Goal: Information Seeking & Learning: Learn about a topic

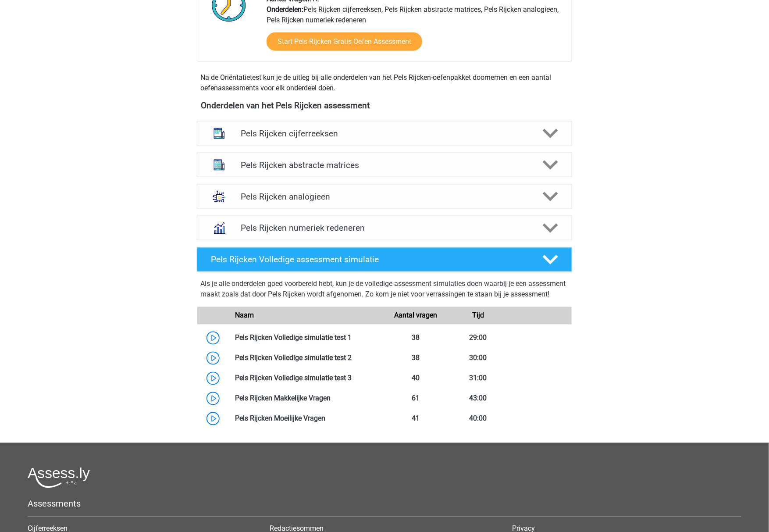
scroll to position [409, 0]
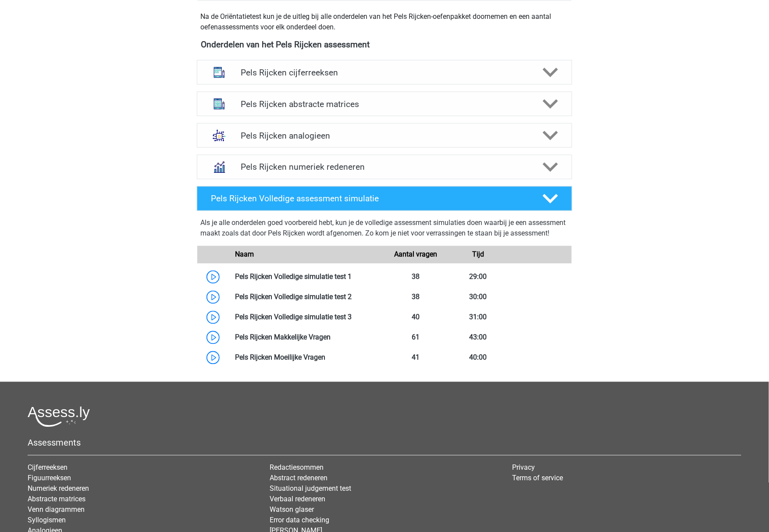
click at [529, 152] on div "Pels Rijcken numeriek redeneren Er zijn verschillende soorten patronen te herke…" at bounding box center [384, 167] width 409 height 32
click at [534, 160] on div "Pels Rijcken numeriek redeneren" at bounding box center [384, 167] width 375 height 25
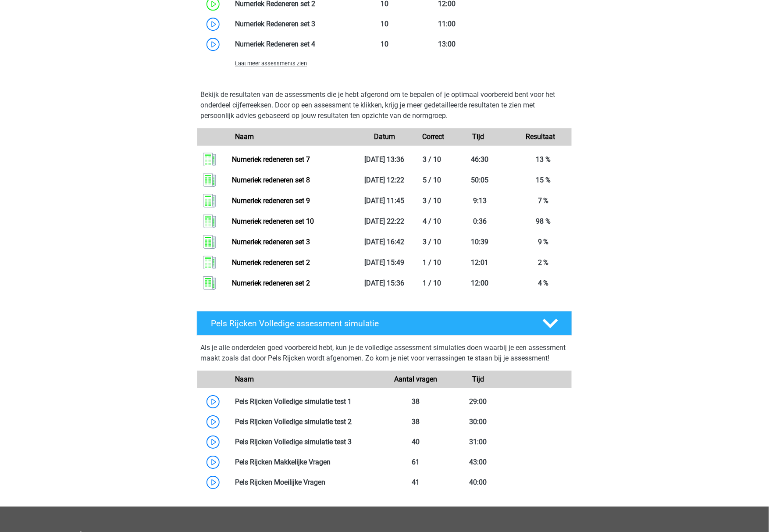
scroll to position [877, 0]
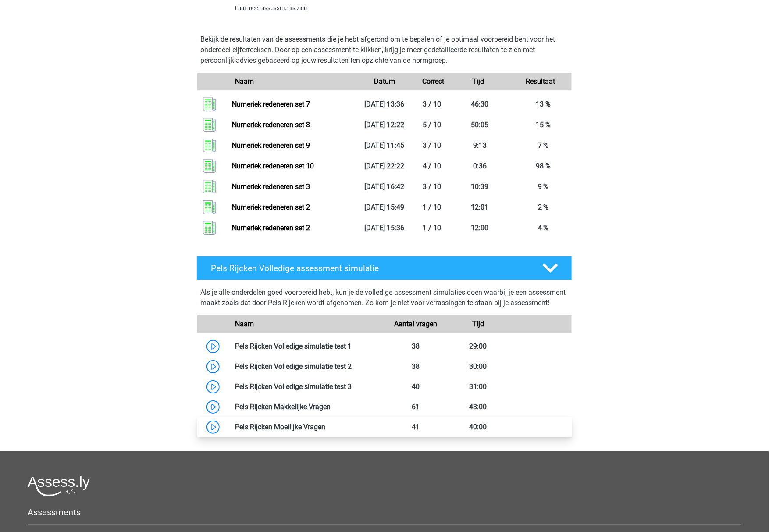
click at [325, 431] on link at bounding box center [325, 427] width 0 height 8
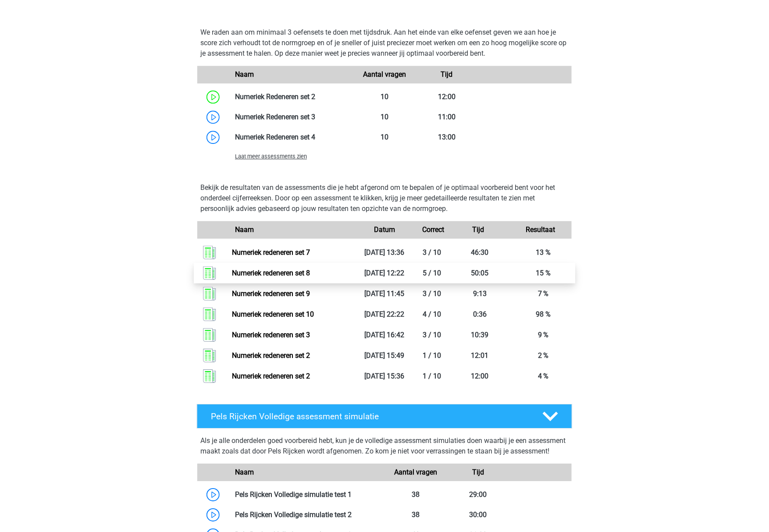
scroll to position [701, 0]
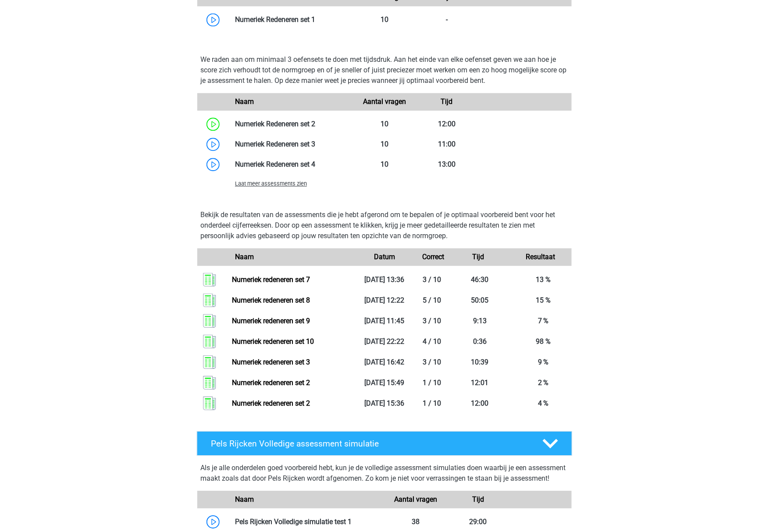
click at [281, 182] on span "Laat meer assessments zien" at bounding box center [271, 183] width 72 height 7
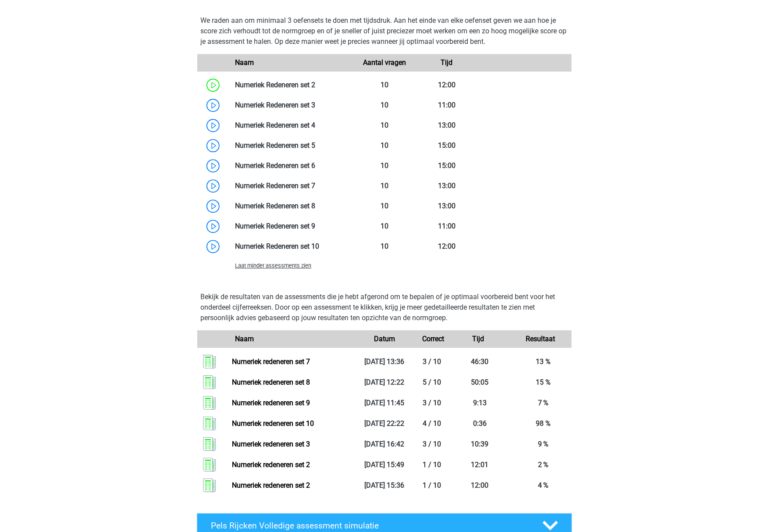
scroll to position [760, 0]
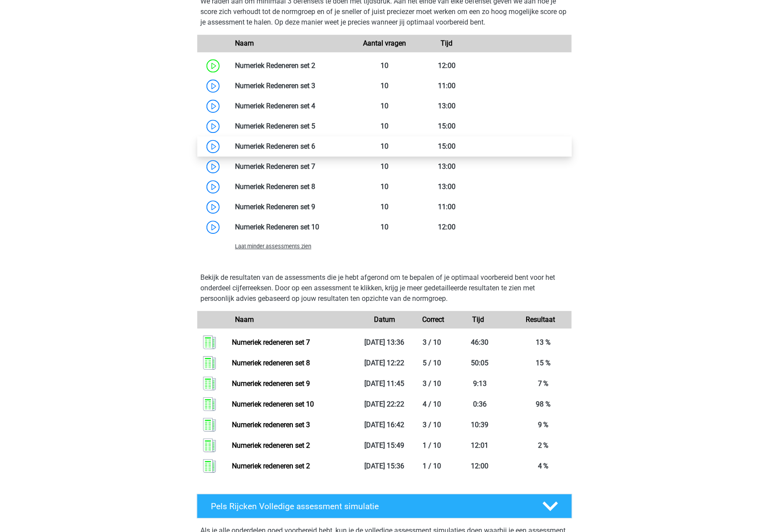
click at [315, 148] on link at bounding box center [315, 146] width 0 height 8
click at [315, 107] on link at bounding box center [315, 106] width 0 height 8
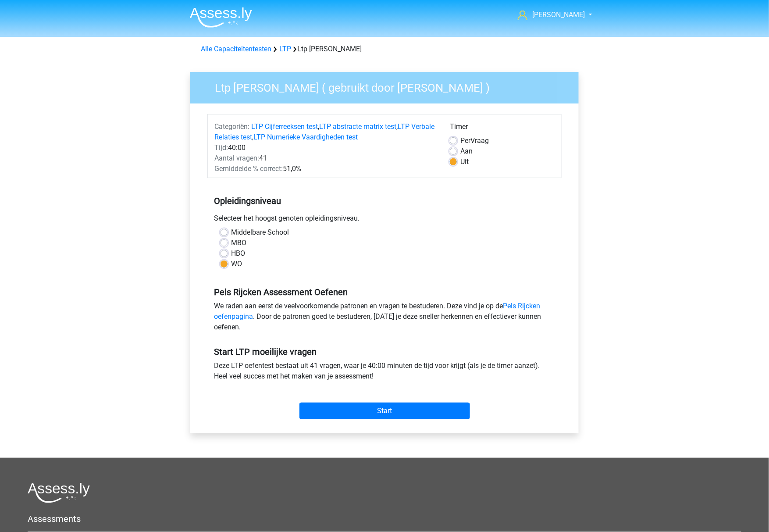
click at [460, 150] on label "Aan" at bounding box center [466, 151] width 12 height 11
click at [451, 150] on input "Aan" at bounding box center [453, 150] width 7 height 9
radio input "true"
click at [458, 139] on div "Per Vraag" at bounding box center [502, 140] width 105 height 11
click at [402, 417] on input "Start" at bounding box center [384, 410] width 171 height 17
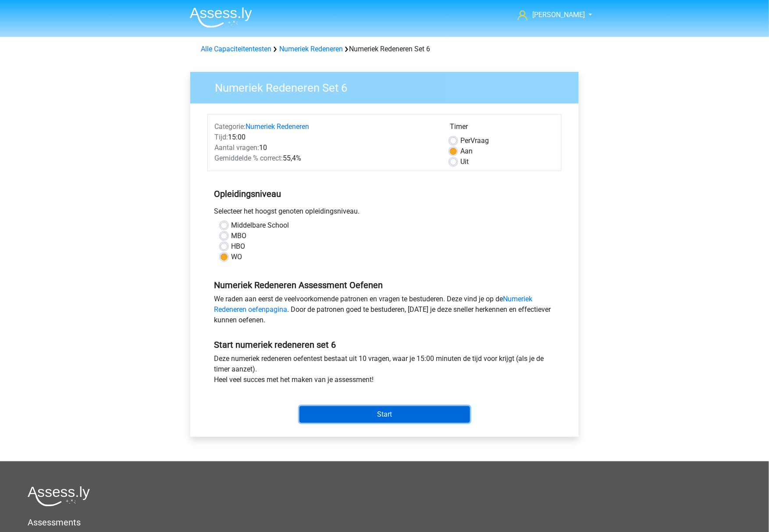
click at [328, 415] on input "Start" at bounding box center [384, 414] width 171 height 17
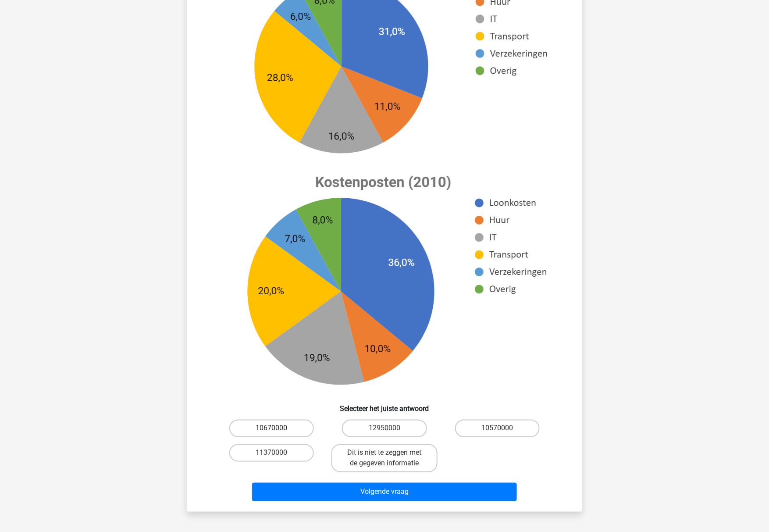
scroll to position [175, 0]
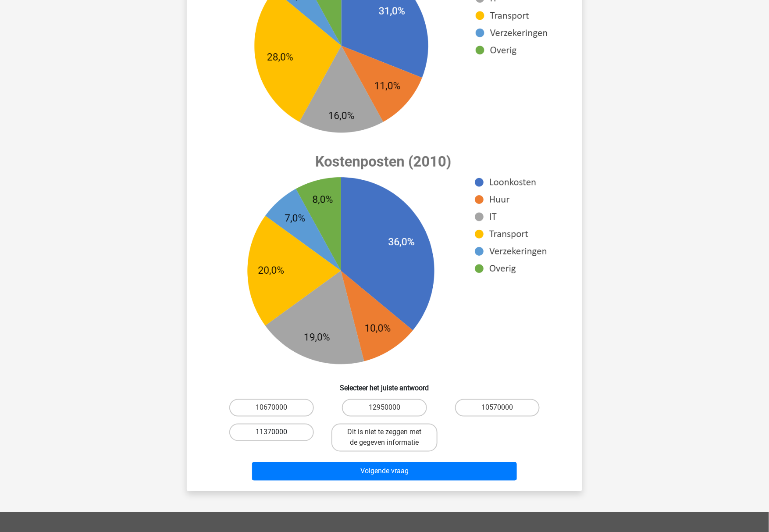
click at [279, 428] on label "11370000" at bounding box center [271, 433] width 85 height 18
click at [278, 432] on input "11370000" at bounding box center [275, 435] width 6 height 6
radio input "true"
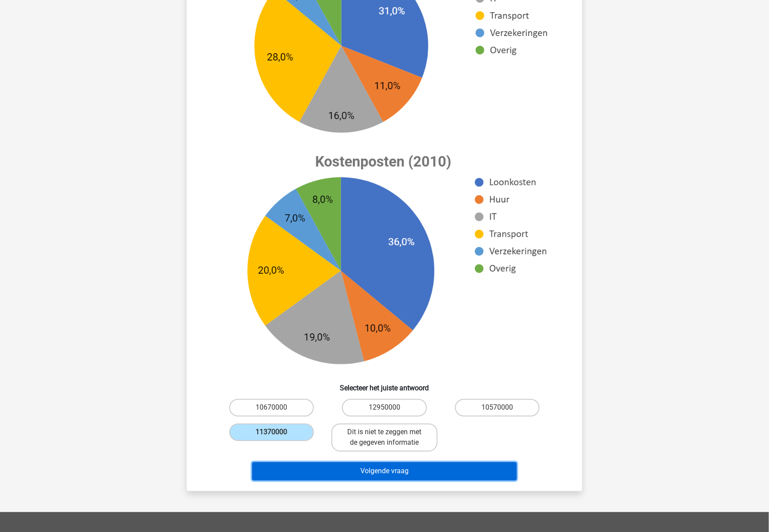
click at [291, 475] on button "Volgende vraag" at bounding box center [384, 471] width 265 height 18
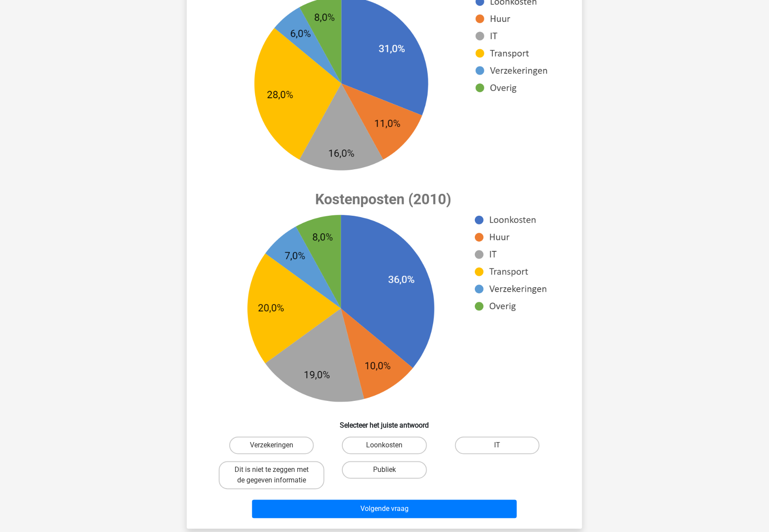
scroll to position [160, 0]
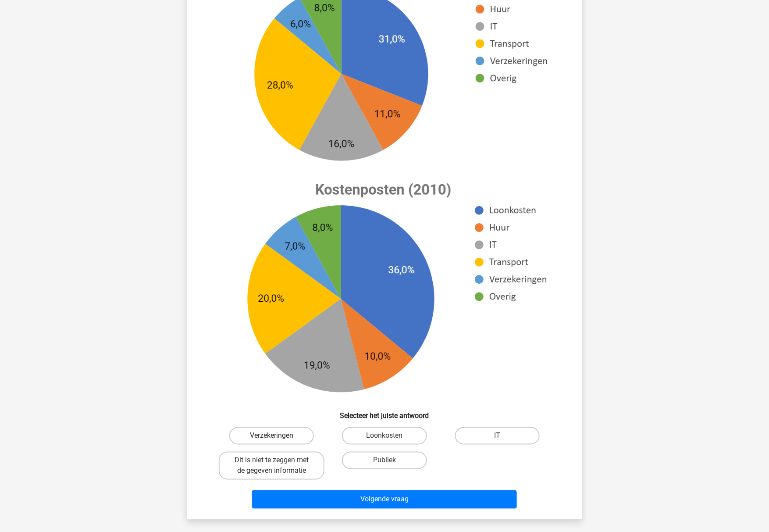
click at [283, 439] on label "Verzekeringen" at bounding box center [271, 436] width 85 height 18
click at [278, 439] on input "Verzekeringen" at bounding box center [275, 439] width 6 height 6
radio input "true"
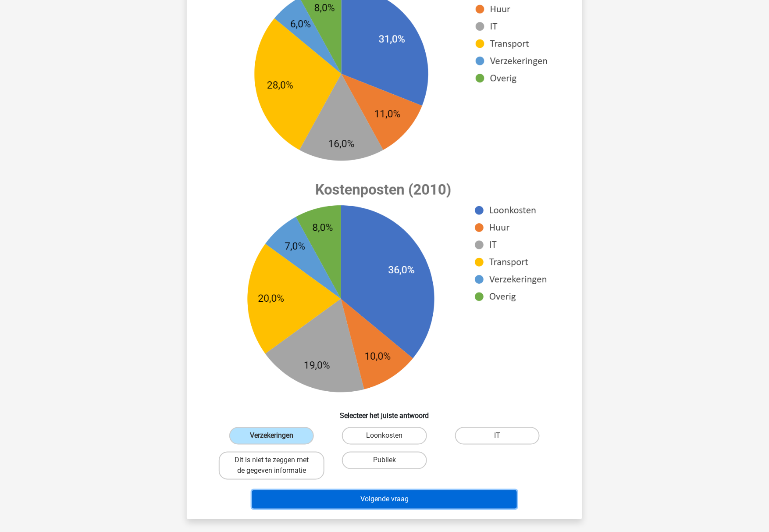
click at [288, 490] on button "Volgende vraag" at bounding box center [384, 499] width 265 height 18
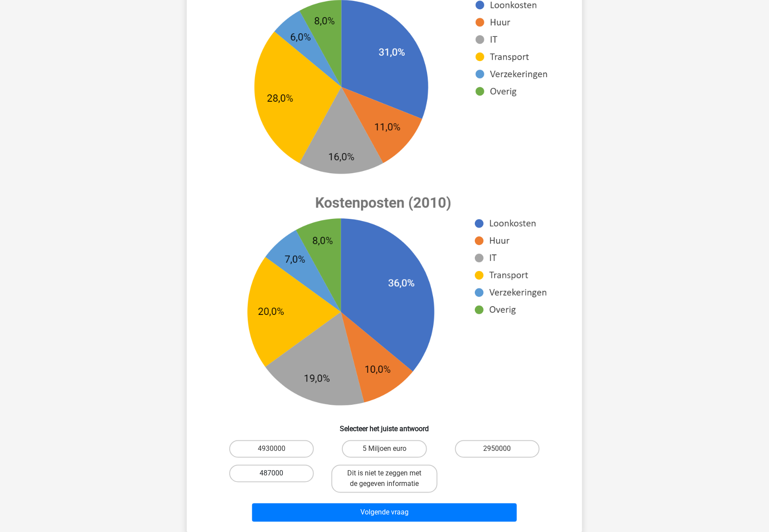
click at [283, 470] on label "487000" at bounding box center [271, 474] width 85 height 18
click at [278, 474] on input "487000" at bounding box center [275, 477] width 6 height 6
radio input "true"
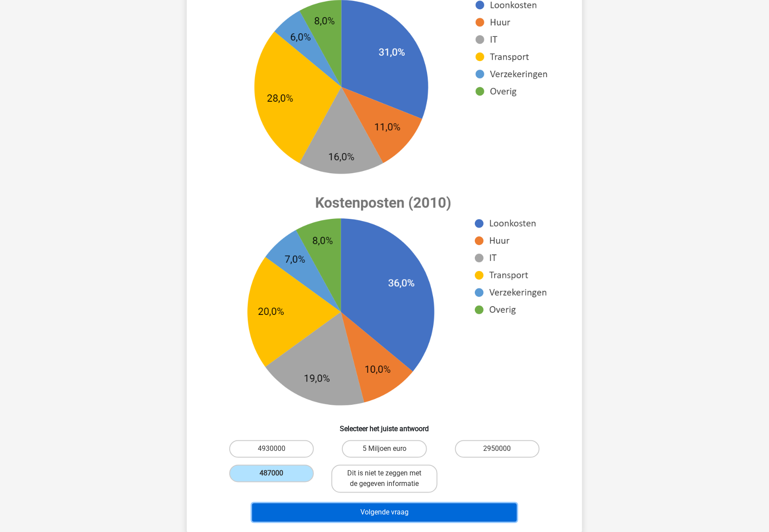
click at [306, 518] on button "Volgende vraag" at bounding box center [384, 512] width 265 height 18
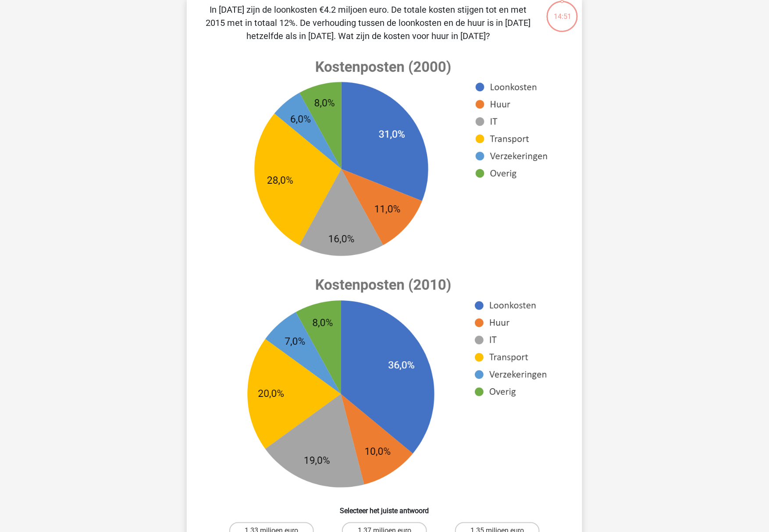
scroll to position [102, 0]
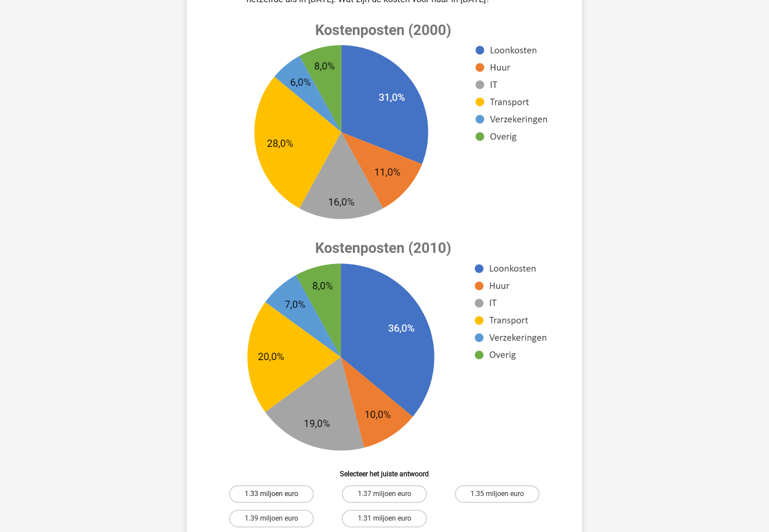
click at [290, 487] on label "1.33 miljoen euro" at bounding box center [271, 494] width 85 height 18
click at [278, 494] on input "1.33 miljoen euro" at bounding box center [275, 497] width 6 height 6
radio input "true"
click at [290, 488] on label "1.33 miljoen euro" at bounding box center [271, 494] width 85 height 18
click at [278, 494] on input "1.33 miljoen euro" at bounding box center [275, 497] width 6 height 6
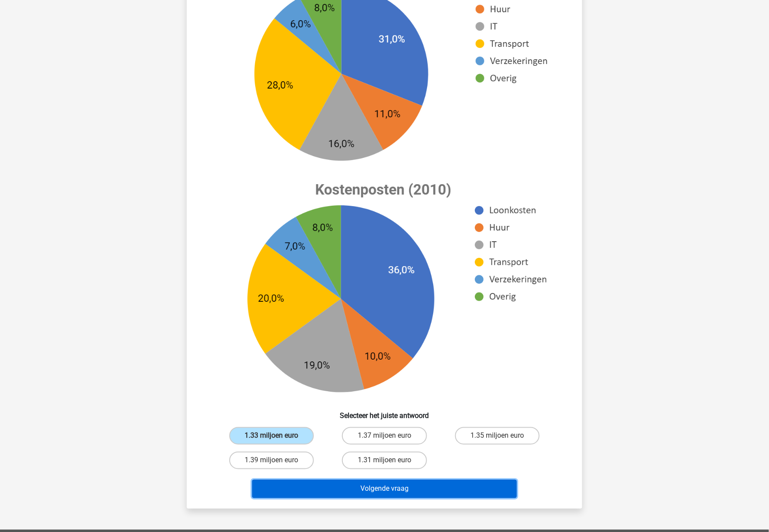
click at [302, 486] on button "Volgende vraag" at bounding box center [384, 489] width 265 height 18
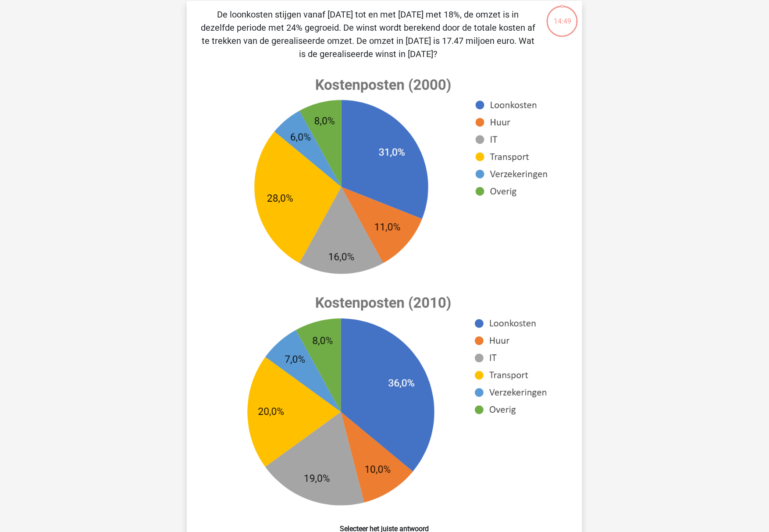
scroll to position [44, 0]
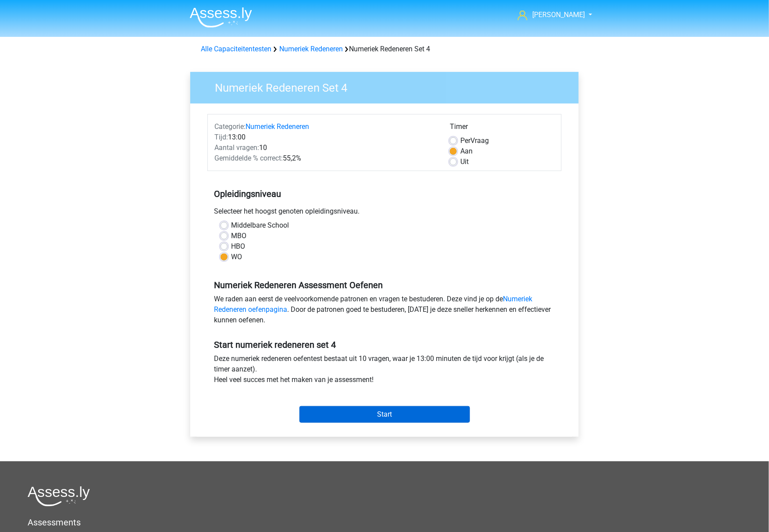
click at [344, 405] on div "Start" at bounding box center [384, 407] width 354 height 31
click at [344, 408] on input "Start" at bounding box center [384, 414] width 171 height 17
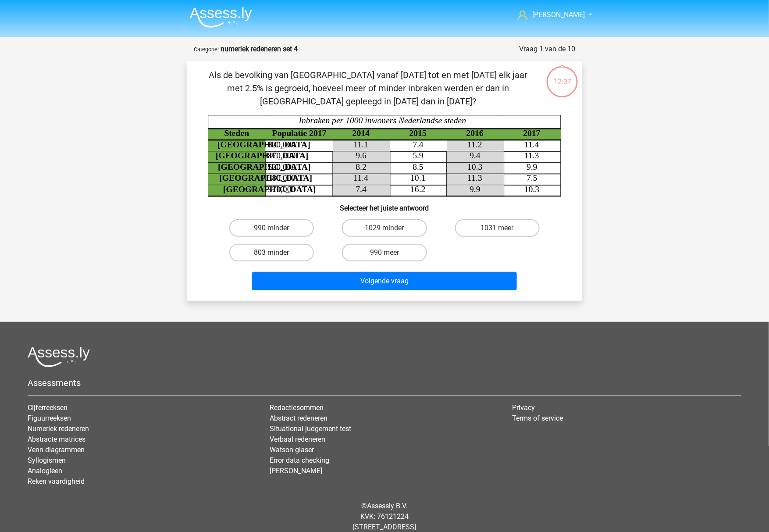
drag, startPoint x: 277, startPoint y: 253, endPoint x: 280, endPoint y: 256, distance: 4.7
click at [277, 253] on input "803 minder" at bounding box center [275, 256] width 6 height 6
radio input "true"
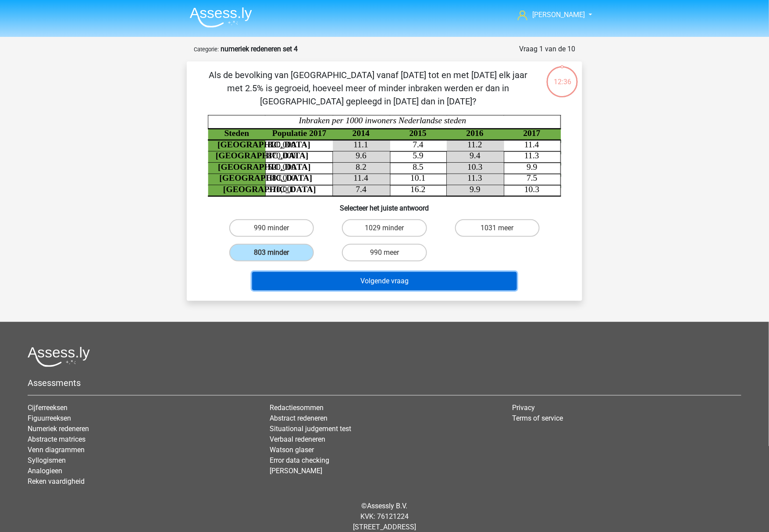
click at [293, 278] on button "Volgende vraag" at bounding box center [384, 281] width 265 height 18
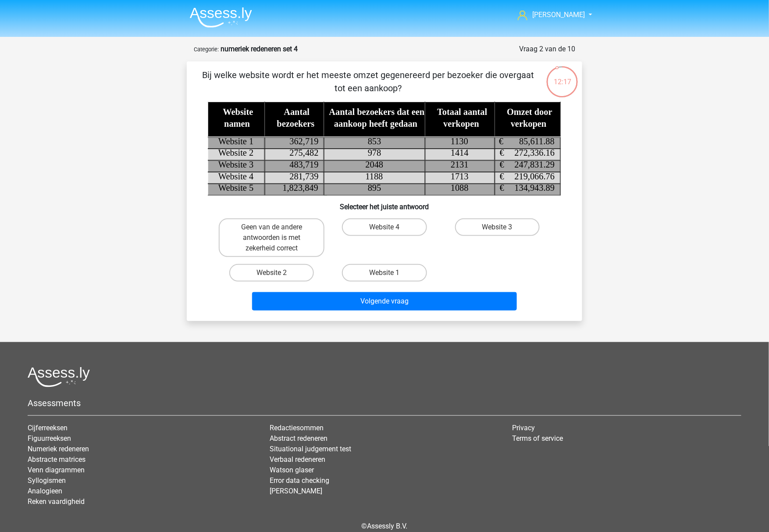
click at [290, 339] on div "Marc Hanna marchanna2000@gmail.com Nederlands English" at bounding box center [384, 286] width 769 height 573
click at [250, 274] on label "Website 2" at bounding box center [271, 273] width 85 height 18
click at [272, 274] on input "Website 2" at bounding box center [275, 276] width 6 height 6
radio input "true"
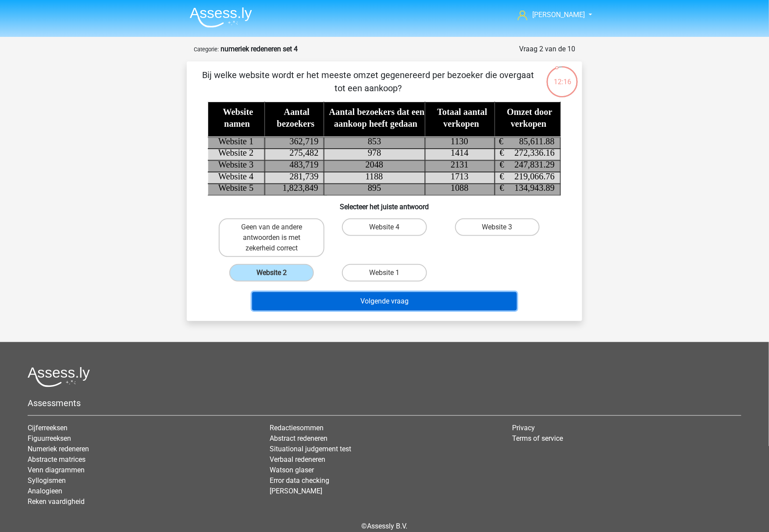
click at [266, 293] on button "Volgende vraag" at bounding box center [384, 301] width 265 height 18
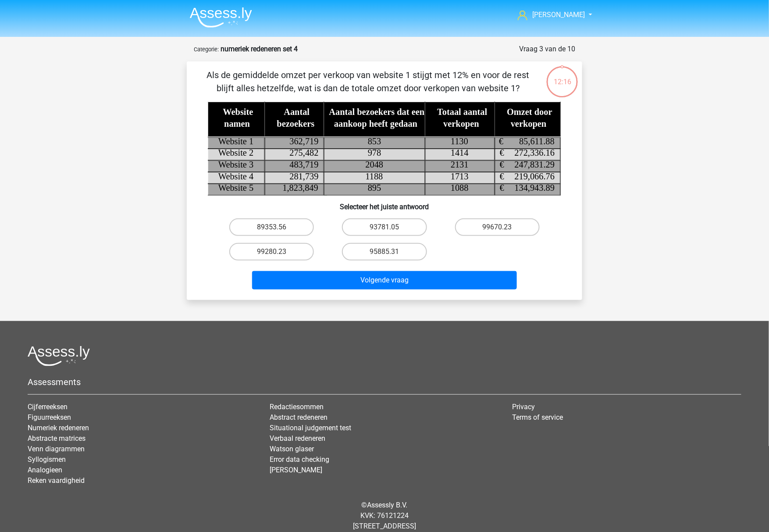
scroll to position [19, 0]
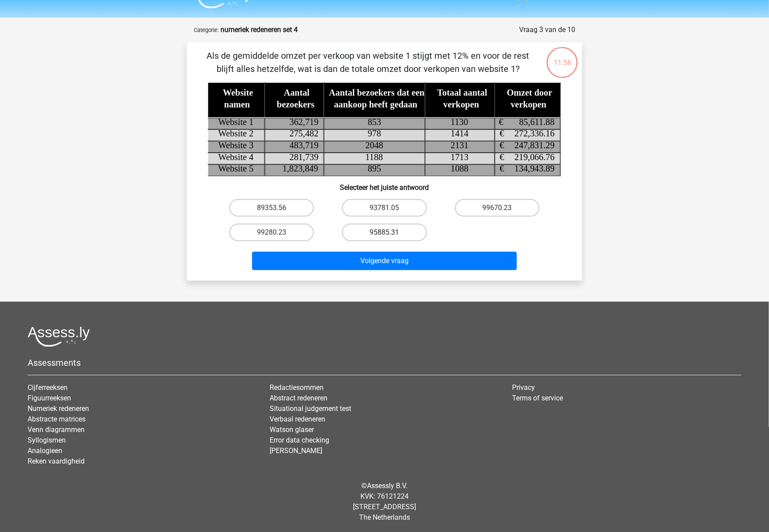
click at [392, 232] on label "95885.31" at bounding box center [384, 233] width 85 height 18
click at [390, 232] on input "95885.31" at bounding box center [388, 235] width 6 height 6
radio input "true"
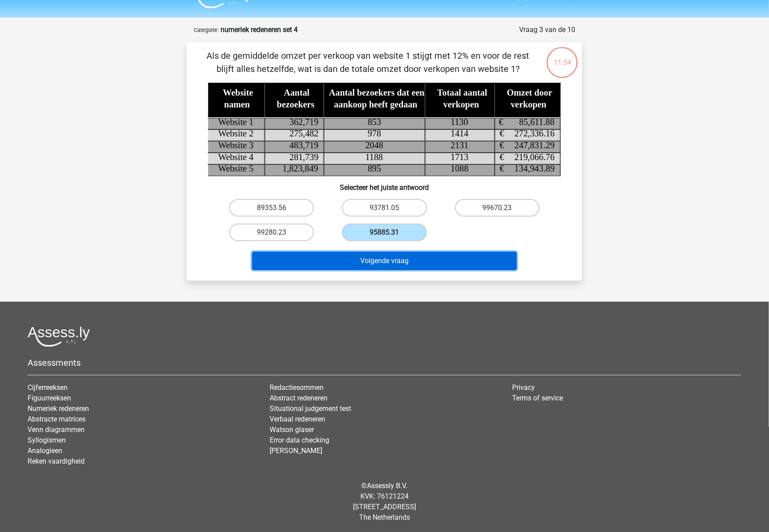
click at [386, 255] on button "Volgende vraag" at bounding box center [384, 261] width 265 height 18
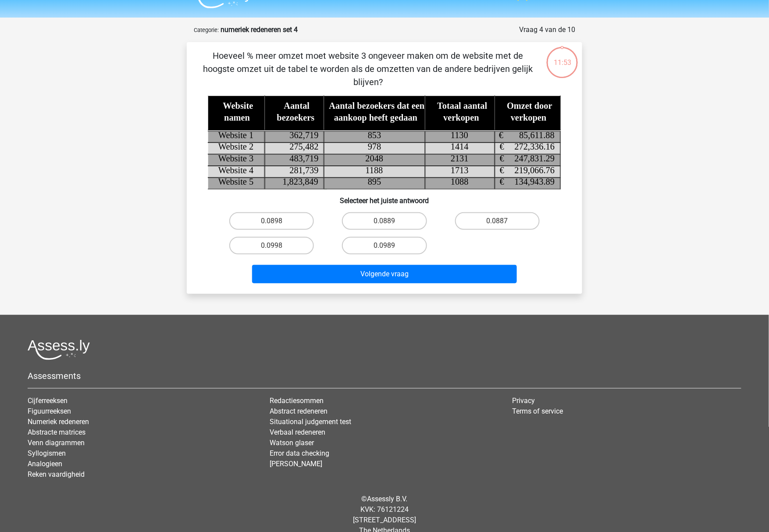
scroll to position [32, 0]
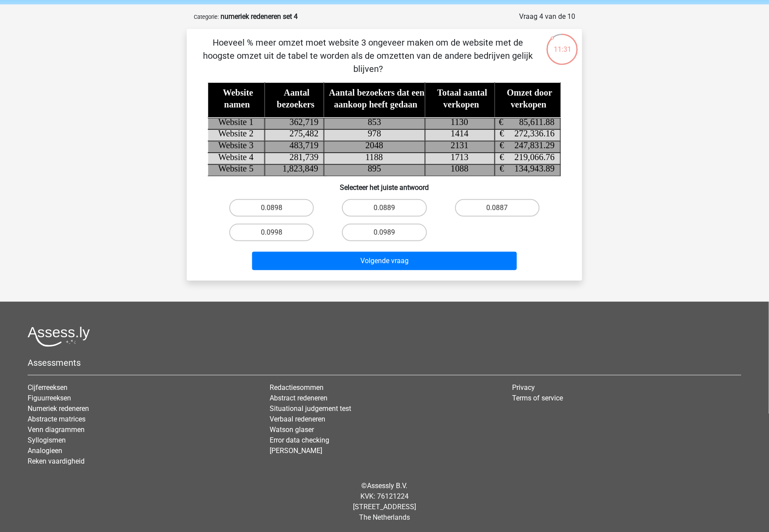
click at [347, 305] on footer "Assessments Cijferreeksen Figuurreeksen Numeriek redeneren Abstracte matrices V…" at bounding box center [384, 417] width 769 height 231
click at [364, 235] on label "0.0989" at bounding box center [384, 233] width 85 height 18
click at [385, 235] on input "0.0989" at bounding box center [388, 235] width 6 height 6
radio input "true"
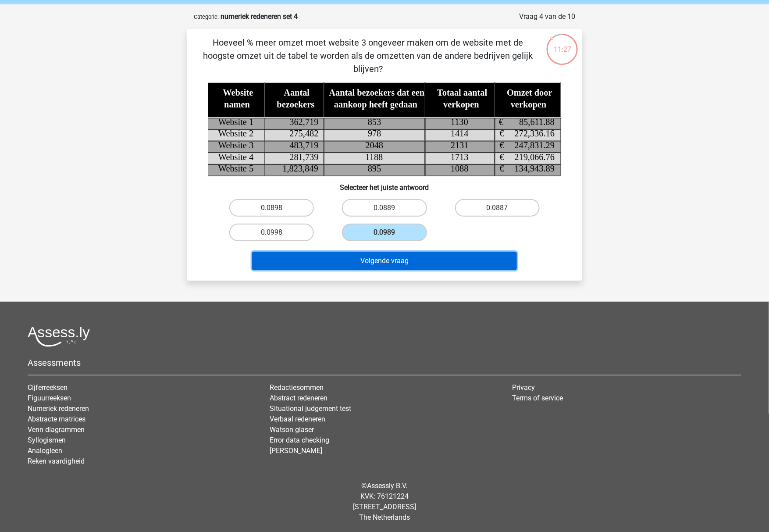
click at [366, 256] on button "Volgende vraag" at bounding box center [384, 261] width 265 height 18
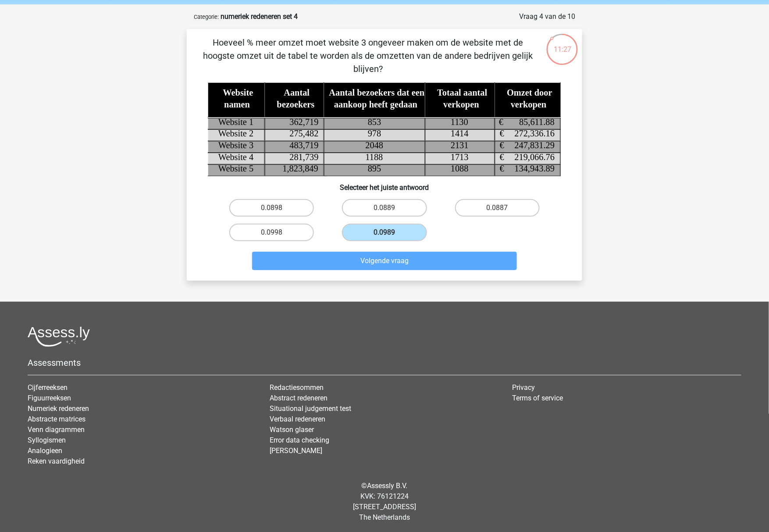
scroll to position [19, 0]
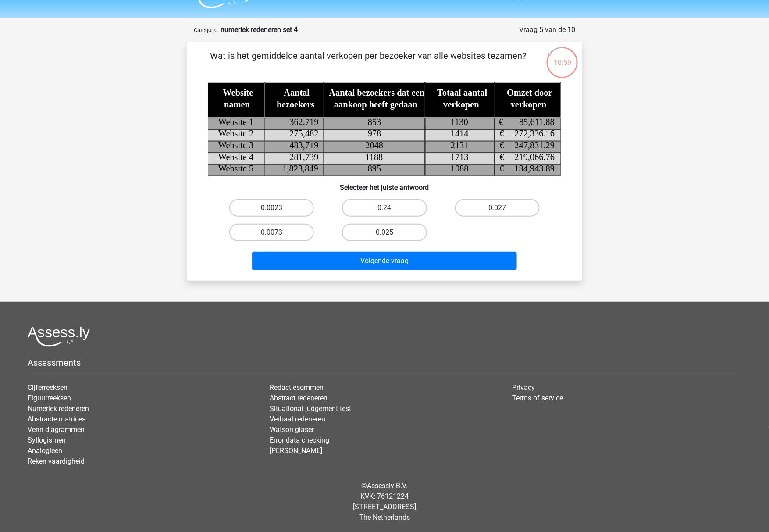
click at [290, 211] on label "0.0023" at bounding box center [271, 208] width 85 height 18
click at [278, 211] on input "0.0023" at bounding box center [275, 211] width 6 height 6
radio input "true"
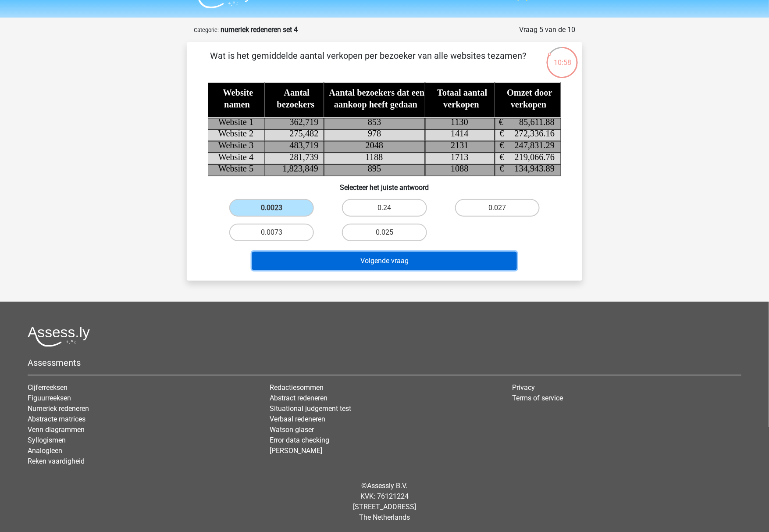
click at [296, 262] on button "Volgende vraag" at bounding box center [384, 261] width 265 height 18
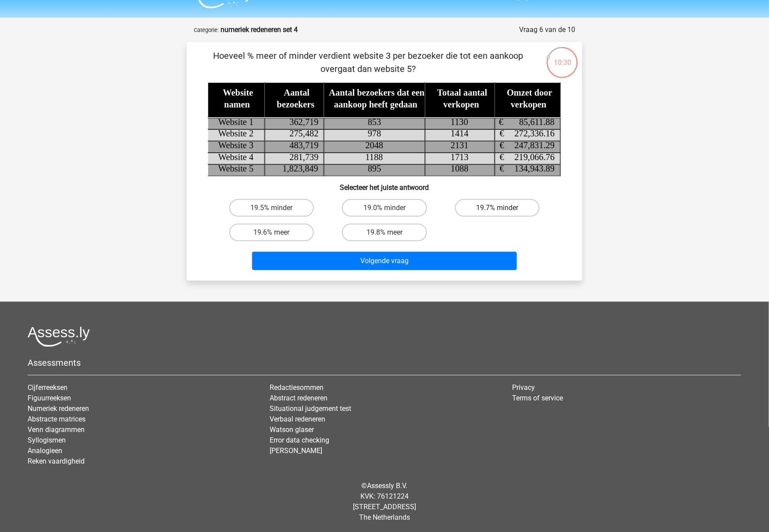
click at [474, 211] on label "19.7% minder" at bounding box center [497, 208] width 85 height 18
click at [497, 211] on input "19.7% minder" at bounding box center [500, 211] width 6 height 6
radio input "true"
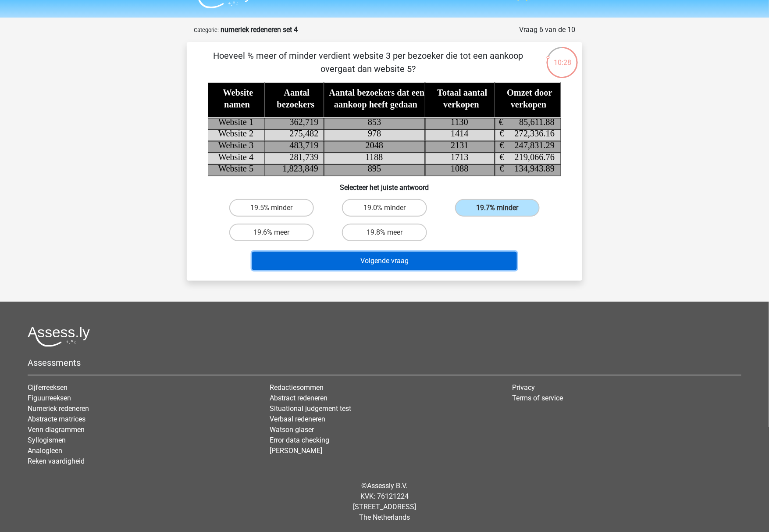
click at [442, 267] on button "Volgende vraag" at bounding box center [384, 261] width 265 height 18
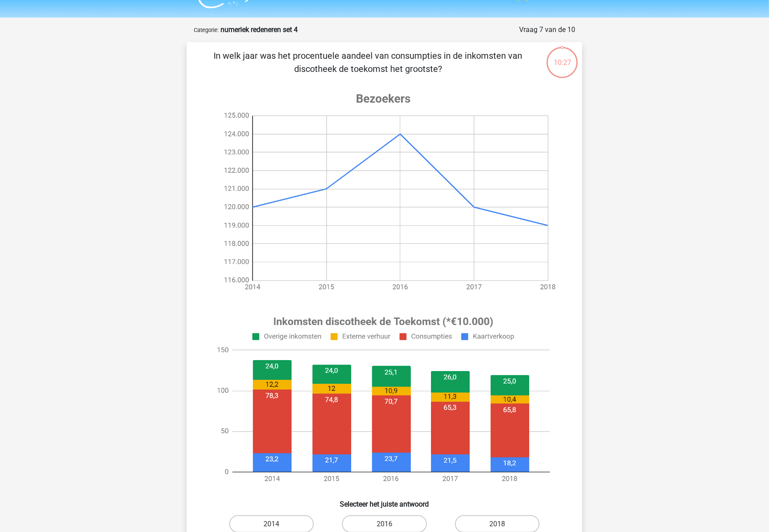
scroll to position [44, 0]
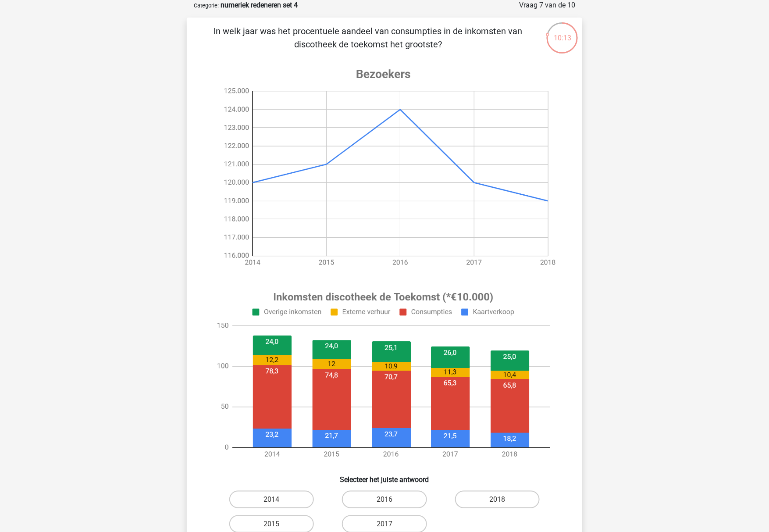
click at [657, 197] on div "Marc Hanna marchanna2000@gmail.com Nederlands English" at bounding box center [384, 390] width 769 height 869
click at [281, 502] on label "2014" at bounding box center [271, 500] width 85 height 18
click at [278, 502] on input "2014" at bounding box center [275, 502] width 6 height 6
radio input "true"
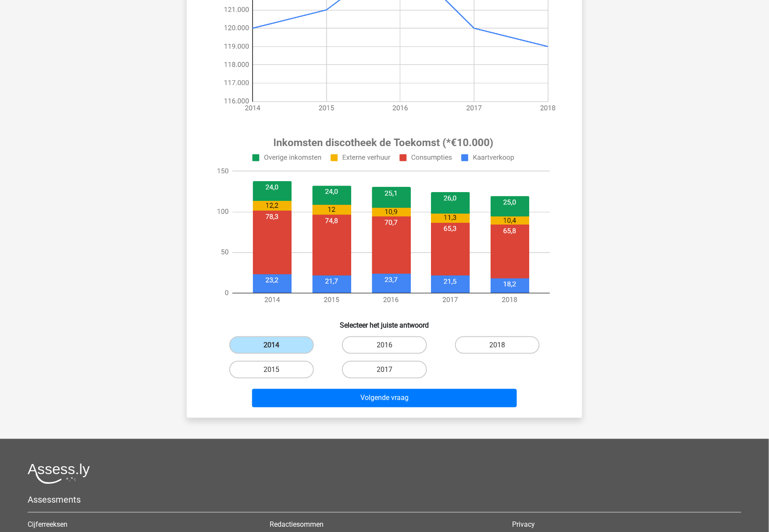
scroll to position [219, 0]
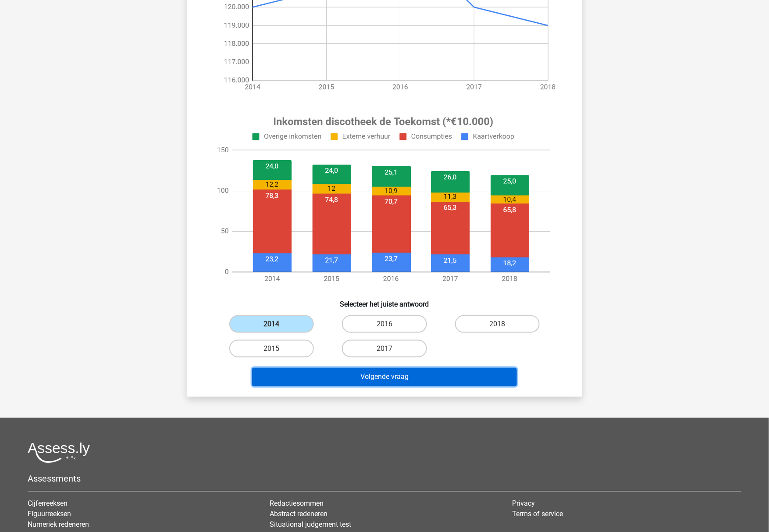
click at [370, 378] on button "Volgende vraag" at bounding box center [384, 377] width 265 height 18
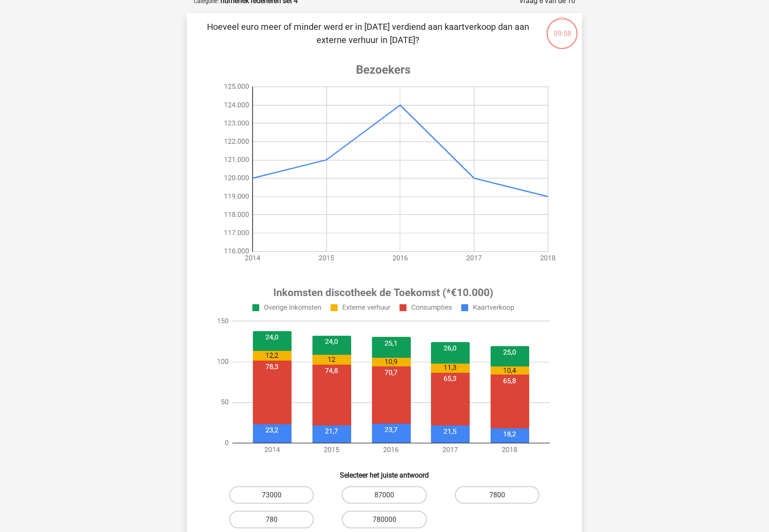
scroll to position [44, 0]
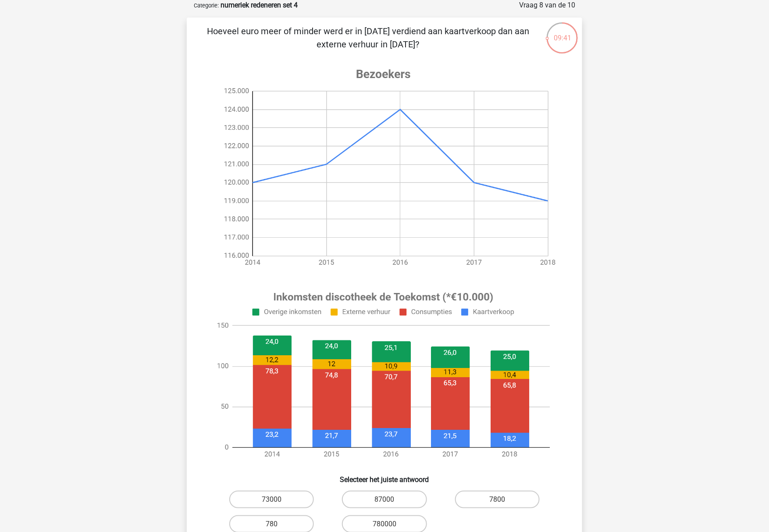
click at [644, 196] on div "Marc Hanna marchanna2000@gmail.com Nederlands English" at bounding box center [384, 390] width 769 height 869
click at [267, 498] on label "73000" at bounding box center [271, 500] width 85 height 18
click at [272, 499] on input "73000" at bounding box center [275, 502] width 6 height 6
radio input "true"
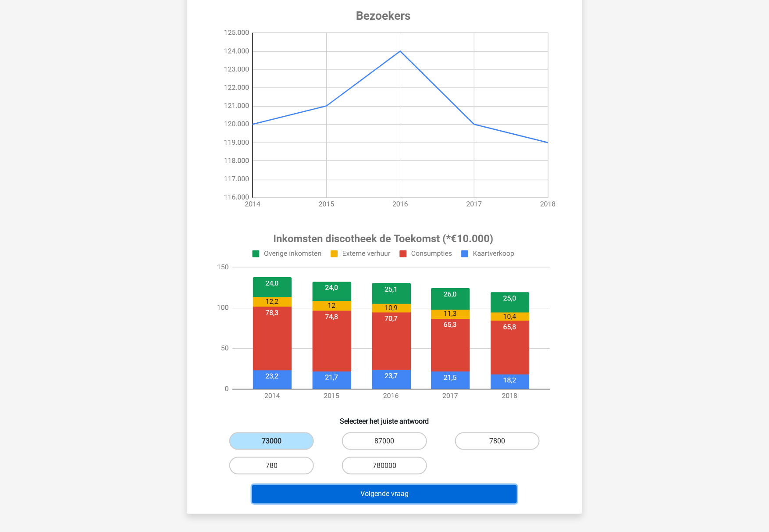
click at [332, 493] on button "Volgende vraag" at bounding box center [384, 494] width 265 height 18
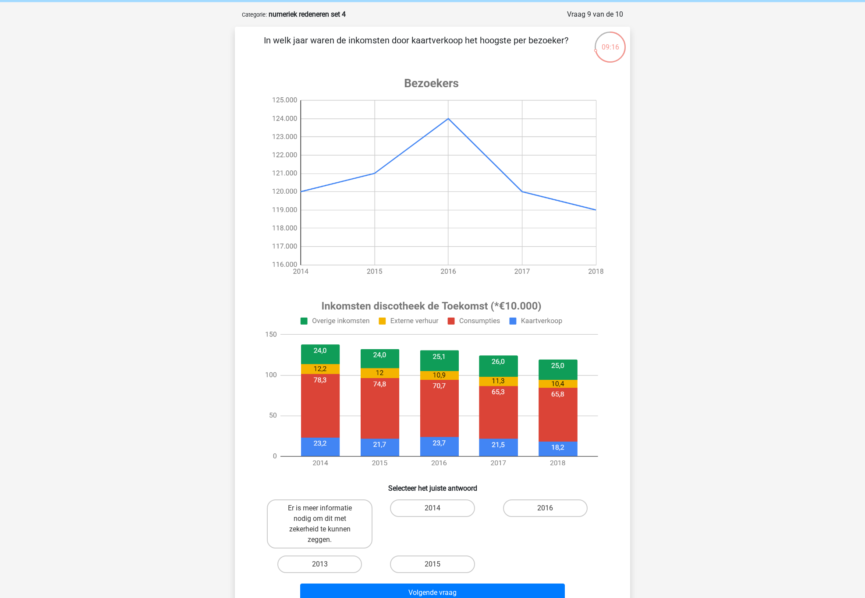
scroll to position [33, 0]
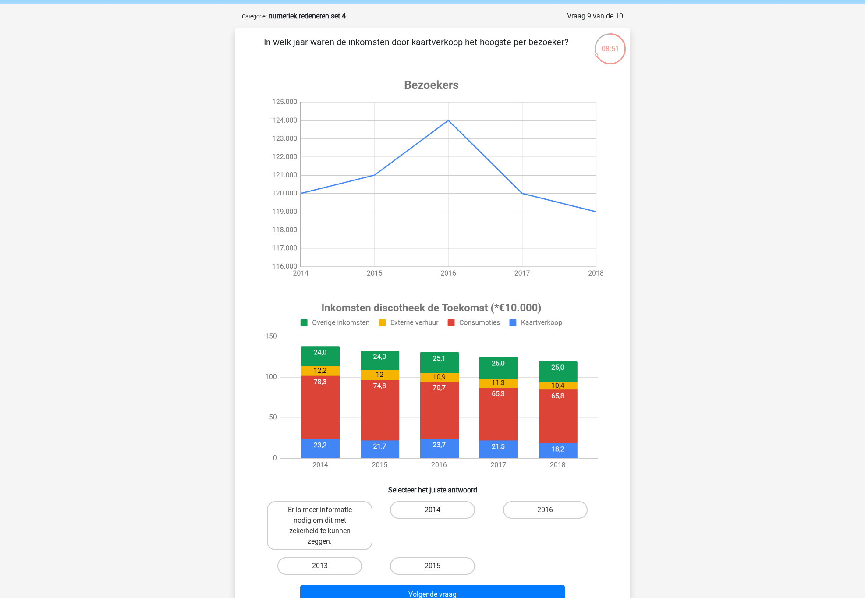
click at [439, 508] on label "2014" at bounding box center [432, 511] width 85 height 18
click at [438, 510] on input "2014" at bounding box center [436, 513] width 6 height 6
radio input "true"
click at [450, 531] on button "Volgende vraag" at bounding box center [432, 595] width 265 height 18
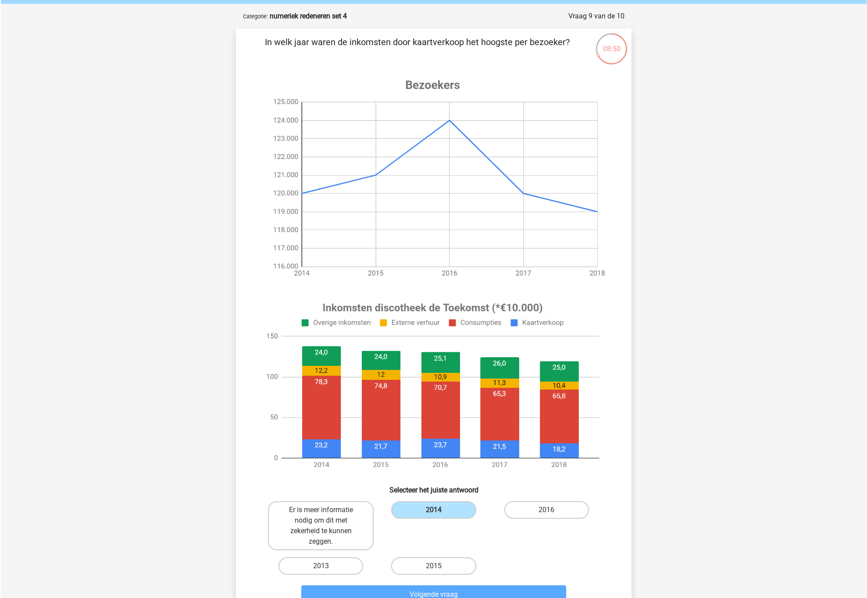
scroll to position [44, 0]
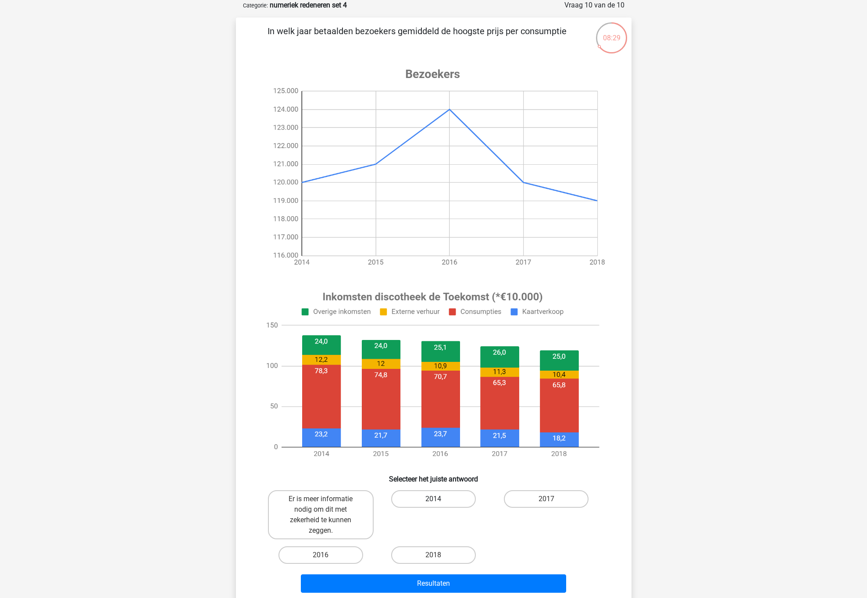
click at [416, 503] on label "2014" at bounding box center [433, 500] width 85 height 18
click at [433, 503] on input "2014" at bounding box center [436, 502] width 6 height 6
radio input "true"
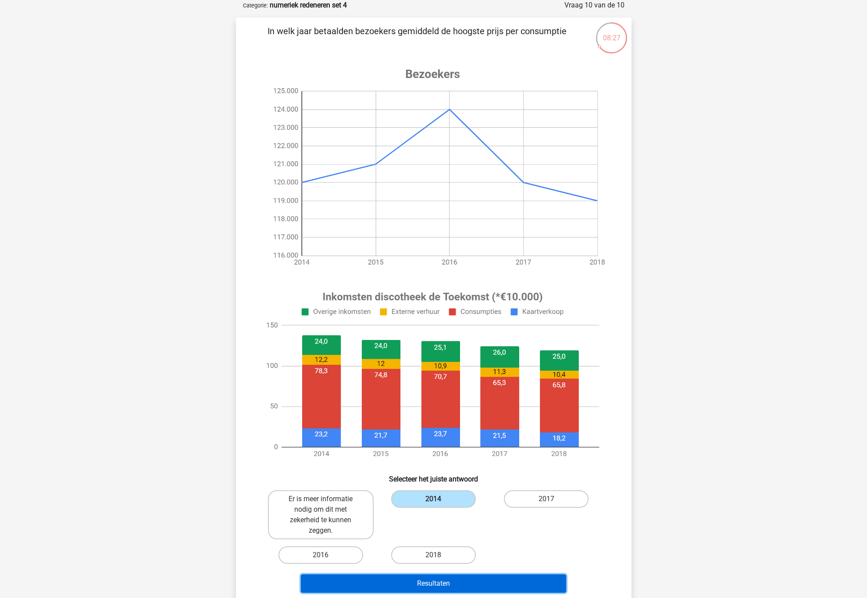
click at [442, 531] on button "Resultaten" at bounding box center [433, 584] width 265 height 18
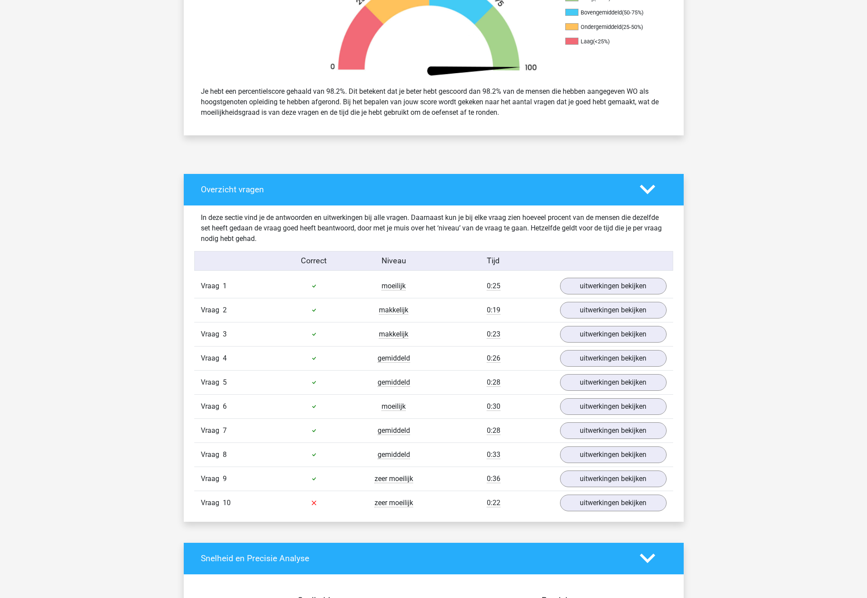
scroll to position [329, 0]
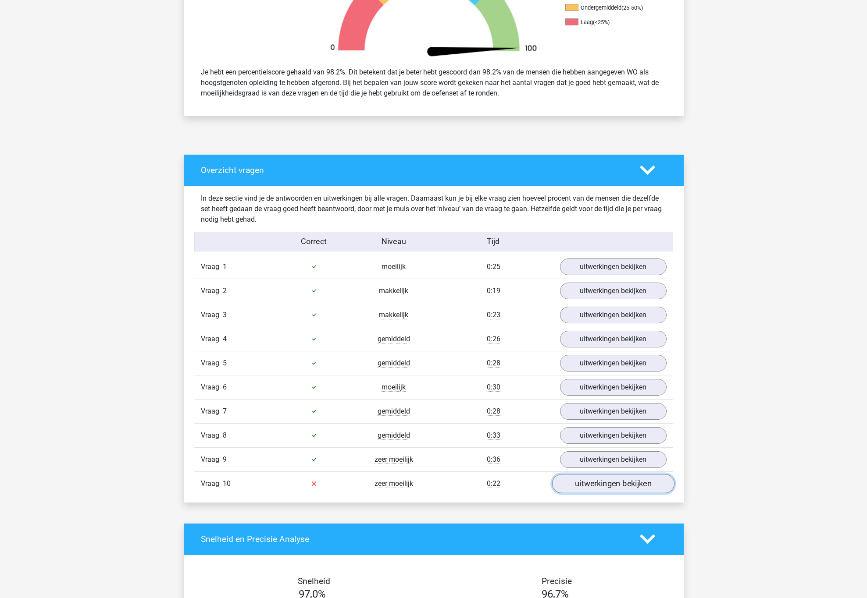
click at [617, 493] on link "uitwerkingen bekijken" at bounding box center [613, 483] width 122 height 19
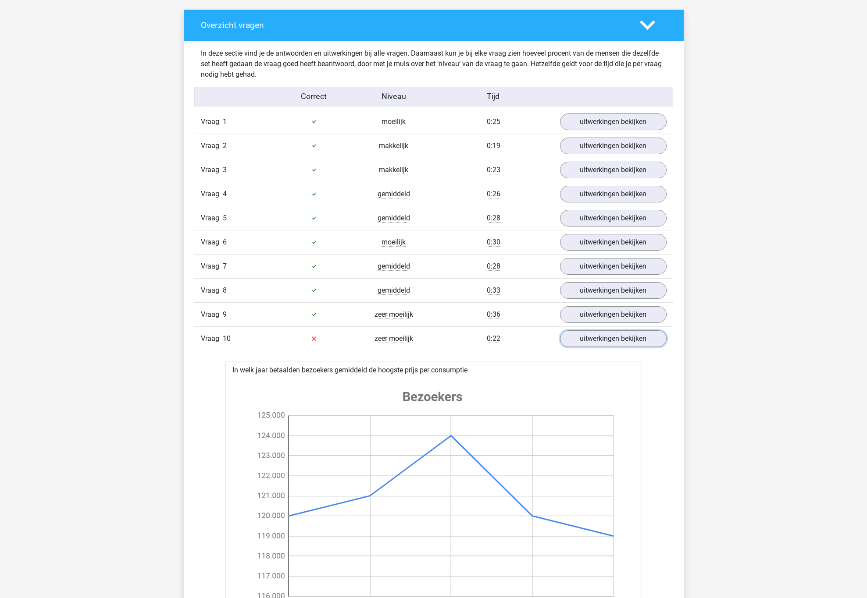
scroll to position [472, 0]
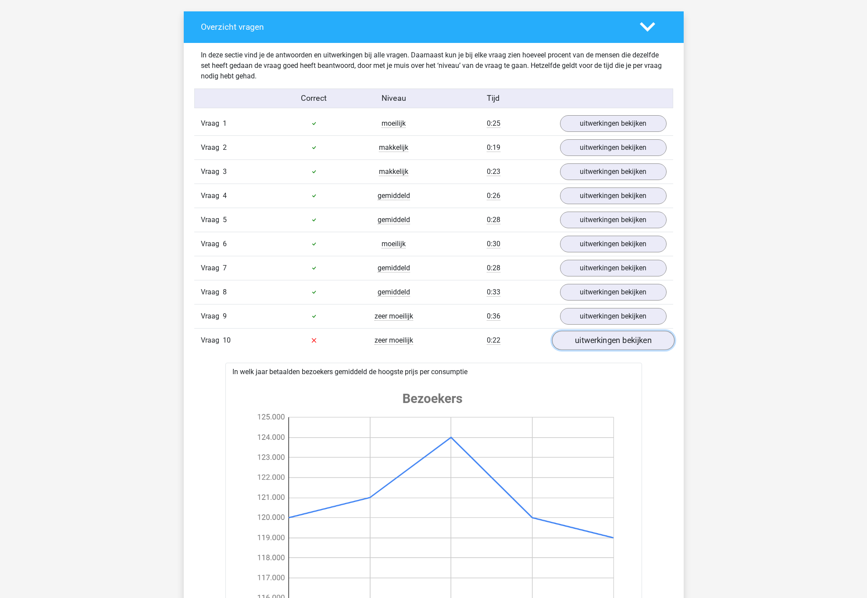
click at [583, 349] on link "uitwerkingen bekijken" at bounding box center [613, 340] width 122 height 19
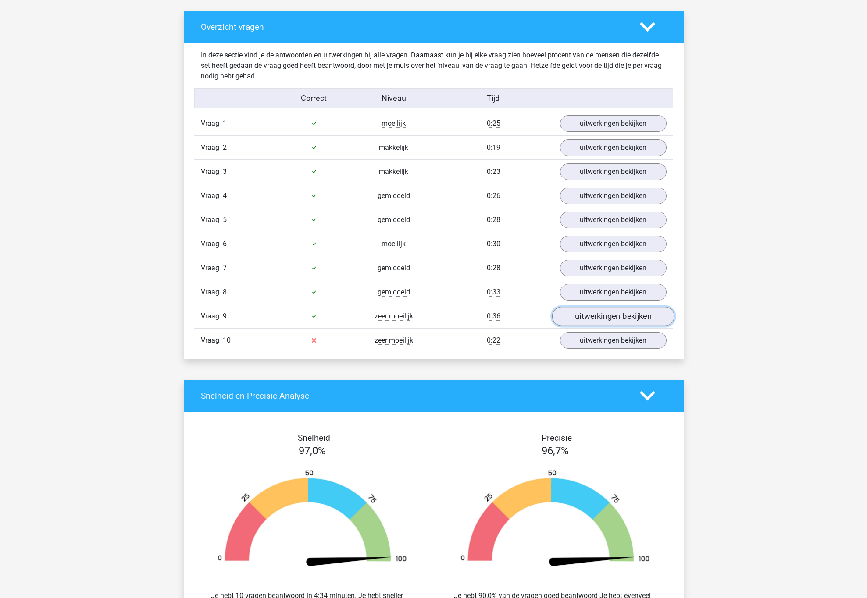
click at [586, 318] on link "uitwerkingen bekijken" at bounding box center [613, 316] width 122 height 19
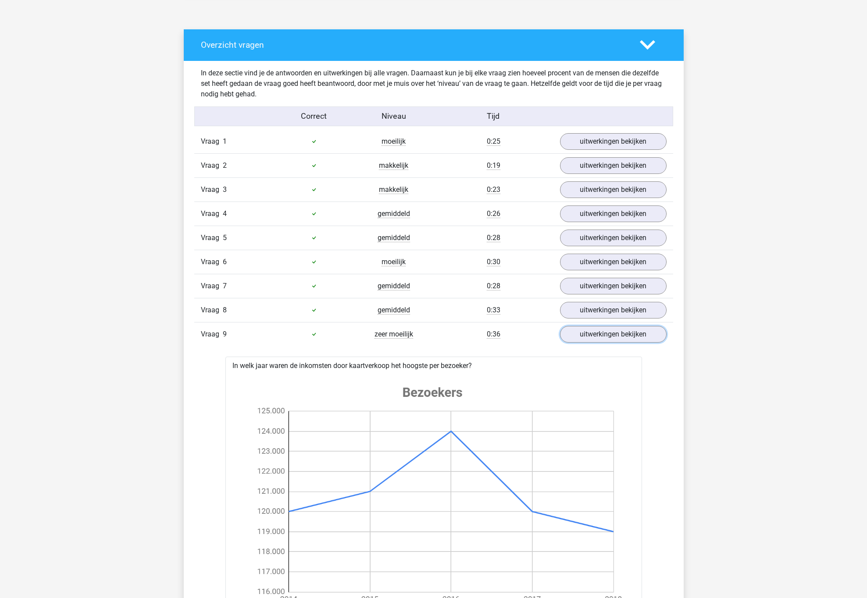
scroll to position [341, 0]
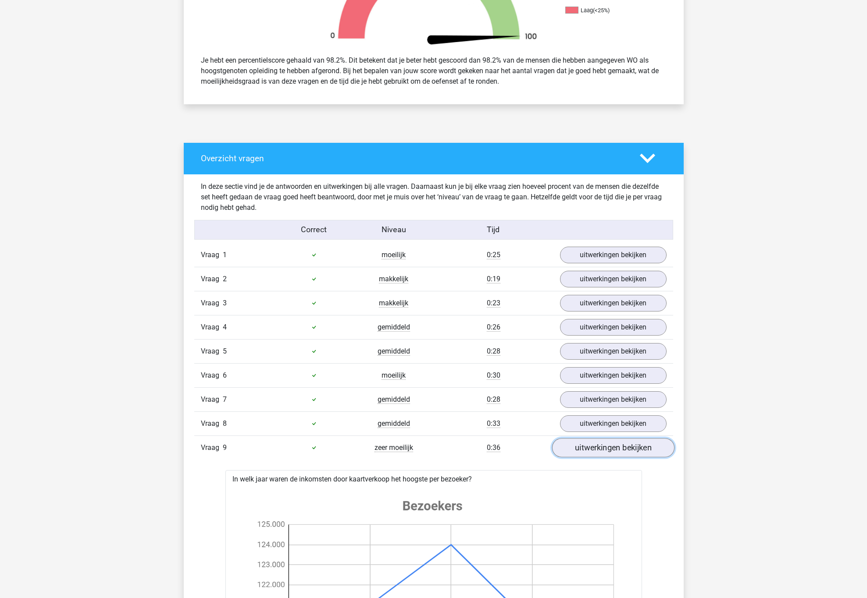
click at [602, 454] on link "uitwerkingen bekijken" at bounding box center [613, 447] width 122 height 19
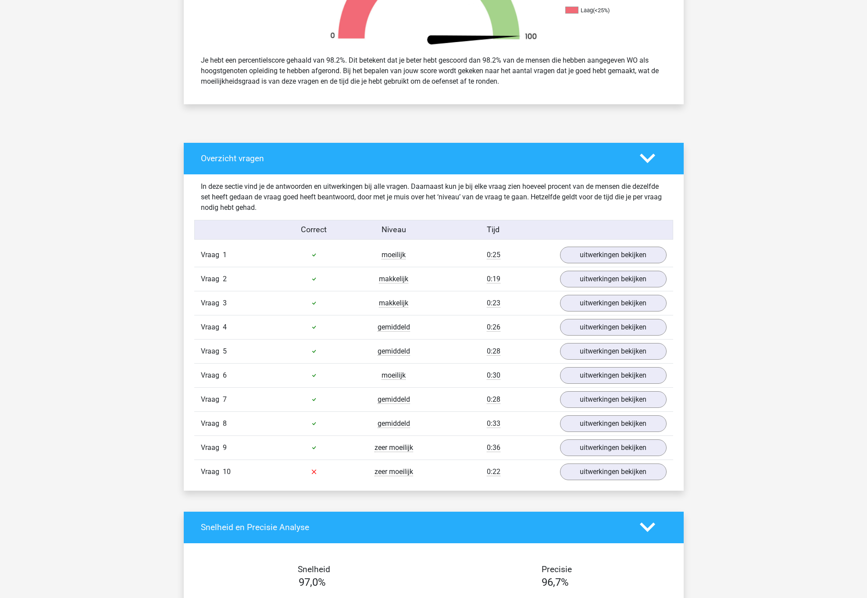
click at [596, 436] on div "Vraag 8 gemiddeld 0:33 uitwerkingen bekijken" at bounding box center [433, 424] width 479 height 24
click at [592, 434] on link "uitwerkingen bekijken" at bounding box center [613, 423] width 122 height 19
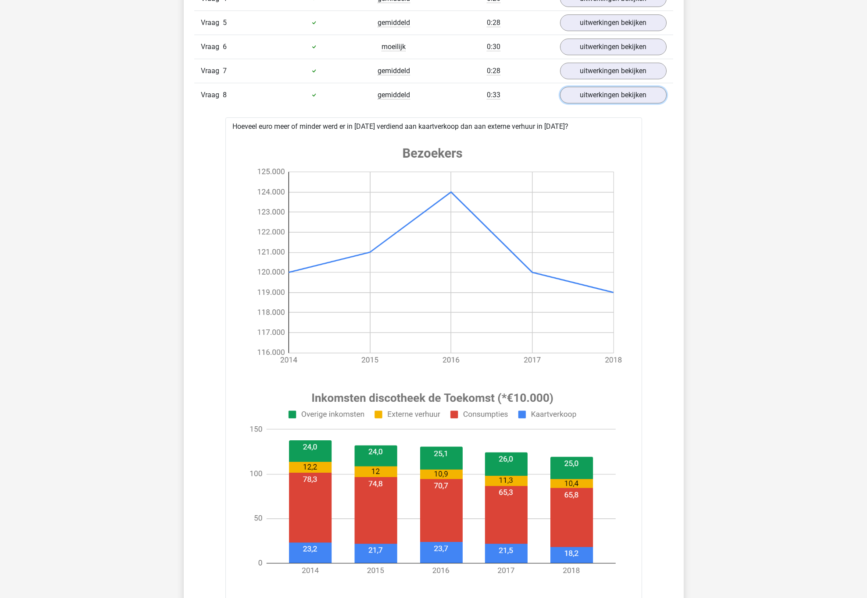
scroll to position [604, 0]
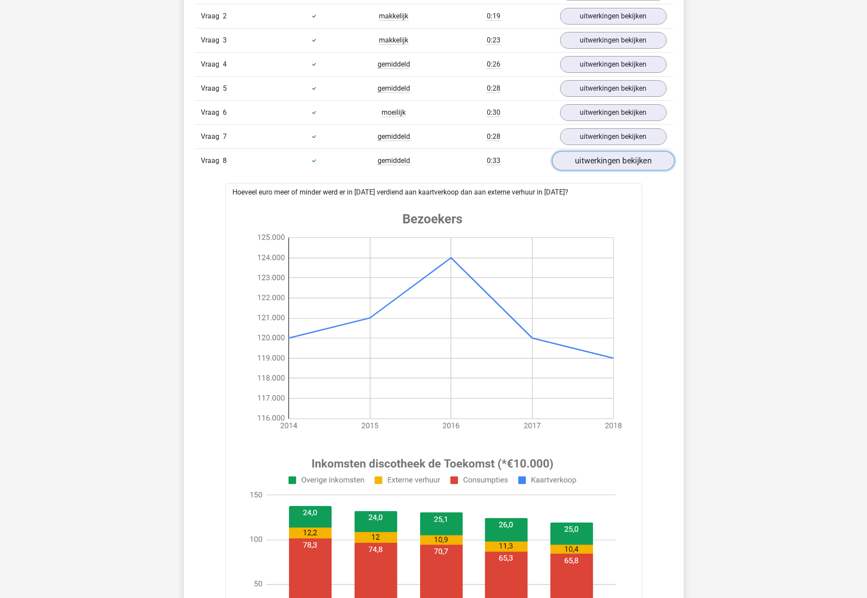
click at [600, 170] on link "uitwerkingen bekijken" at bounding box center [613, 160] width 122 height 19
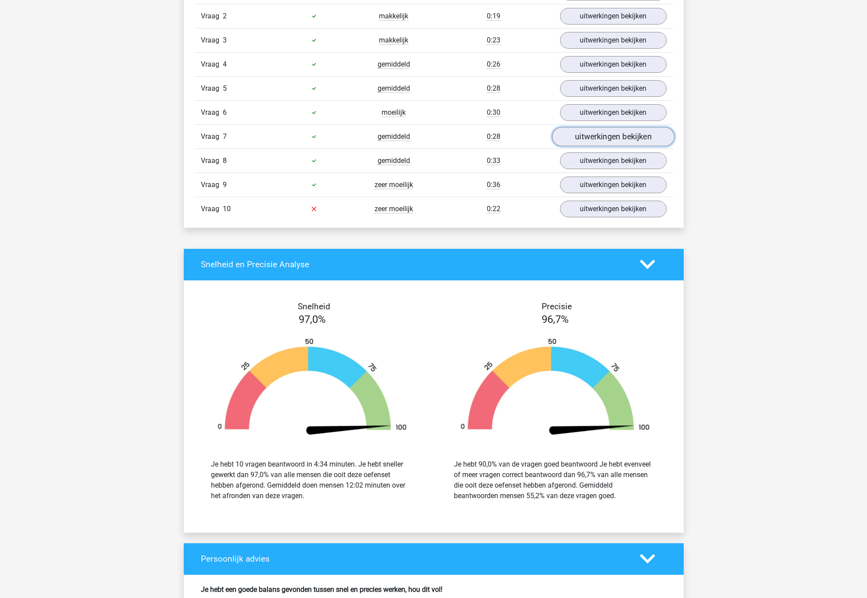
click at [591, 139] on link "uitwerkingen bekijken" at bounding box center [613, 136] width 122 height 19
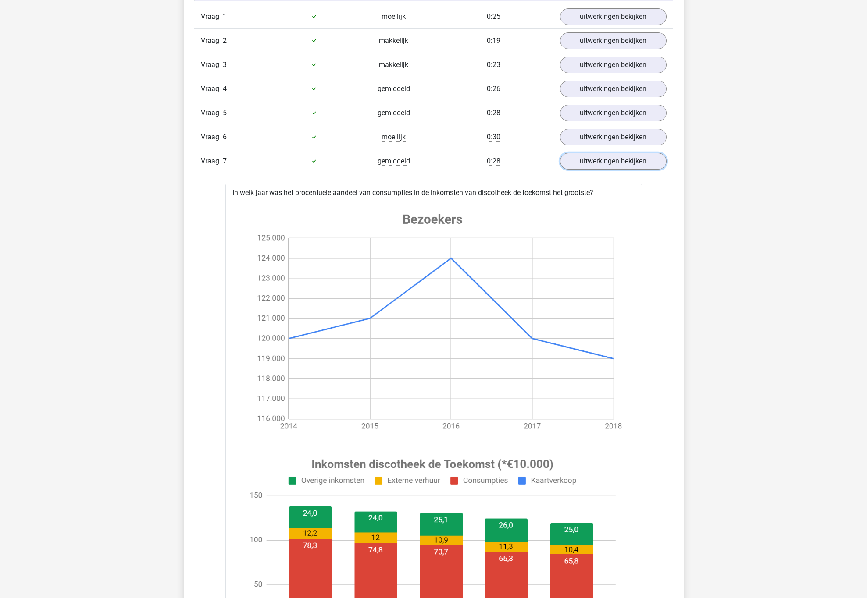
scroll to position [472, 0]
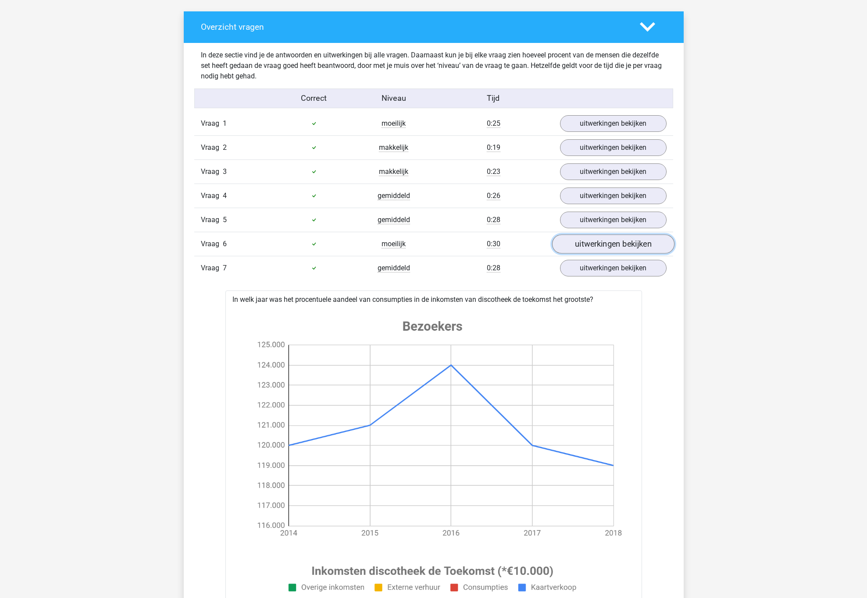
click at [582, 250] on link "uitwerkingen bekijken" at bounding box center [613, 244] width 122 height 19
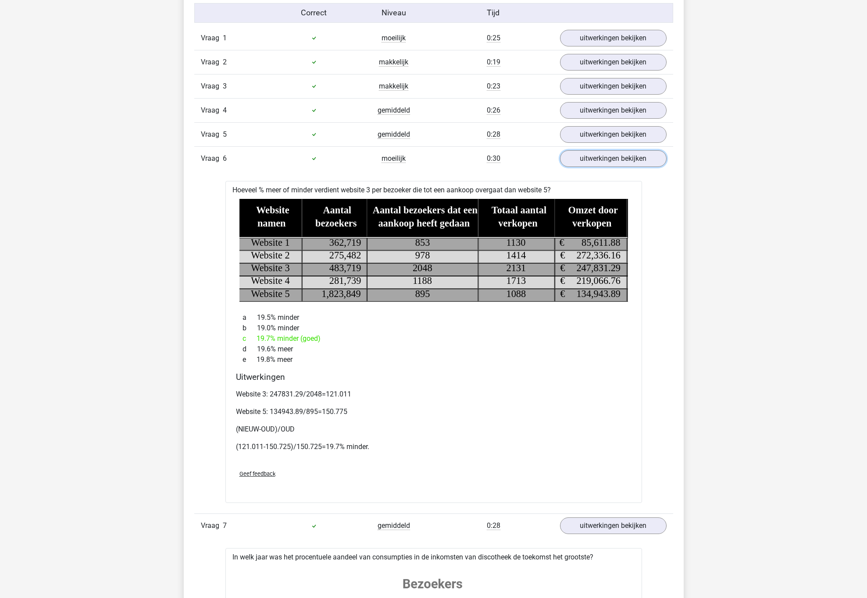
scroll to position [538, 0]
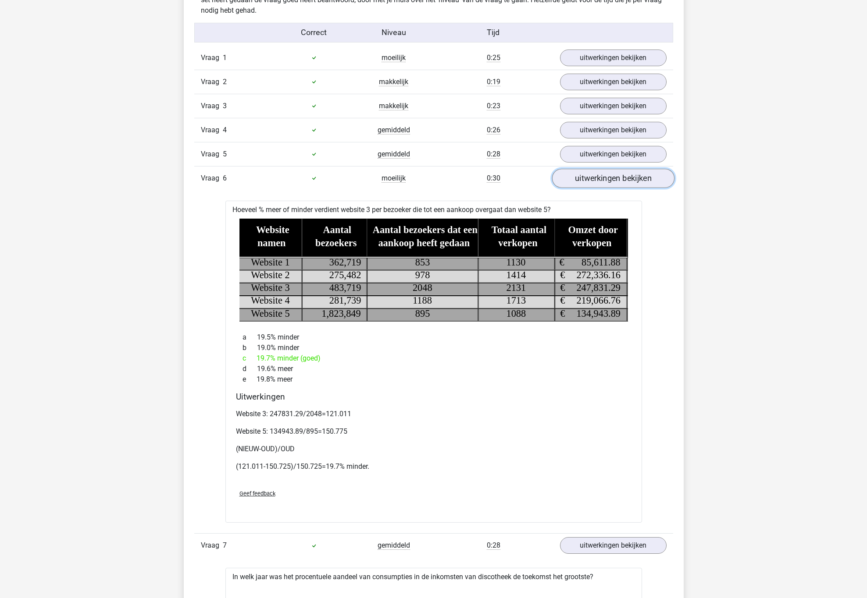
click at [584, 184] on link "uitwerkingen bekijken" at bounding box center [613, 178] width 122 height 19
